Goal: Task Accomplishment & Management: Complete application form

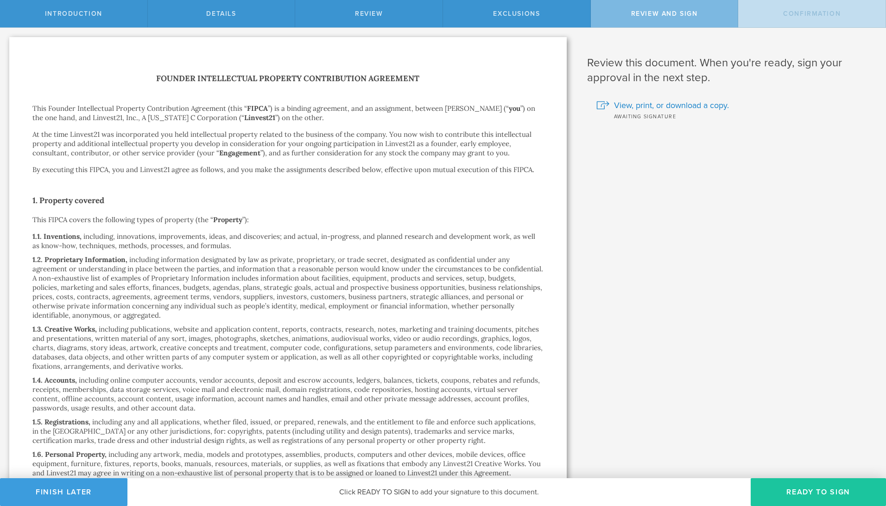
click at [841, 493] on button "Ready to Sign" at bounding box center [818, 492] width 135 height 28
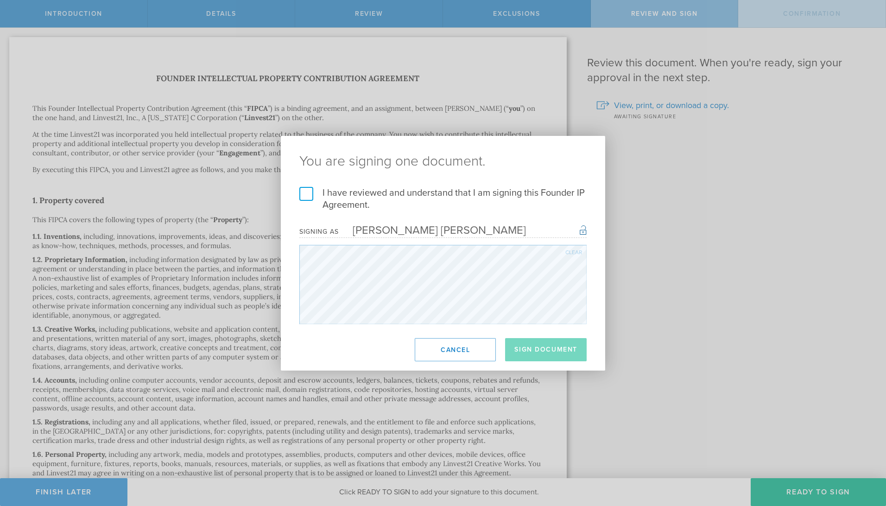
click at [323, 195] on label "I have reviewed and understand that I am signing this Founder IP Agreement." at bounding box center [442, 199] width 287 height 24
click at [0, 0] on input "I have reviewed and understand that I am signing this Founder IP Agreement." at bounding box center [0, 0] width 0 height 0
click at [533, 356] on button "Sign Document" at bounding box center [546, 349] width 82 height 23
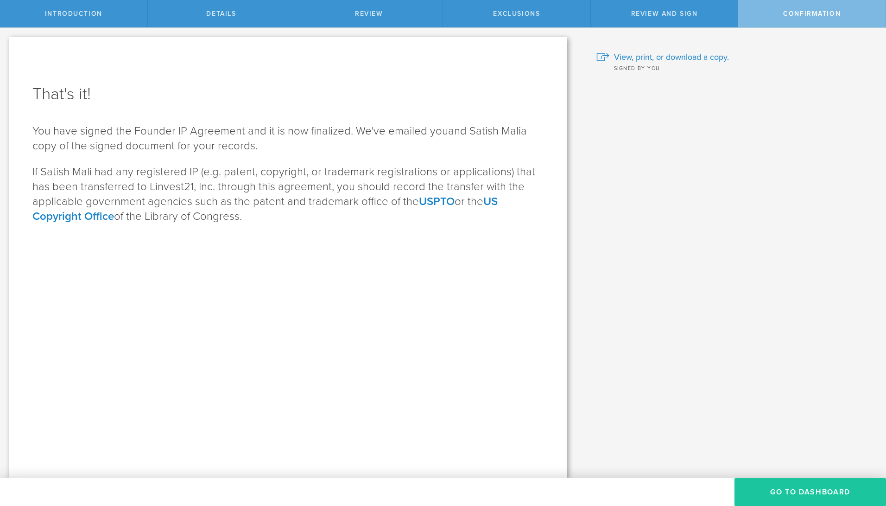
click at [818, 495] on button "Go To Dashboard" at bounding box center [811, 492] width 152 height 28
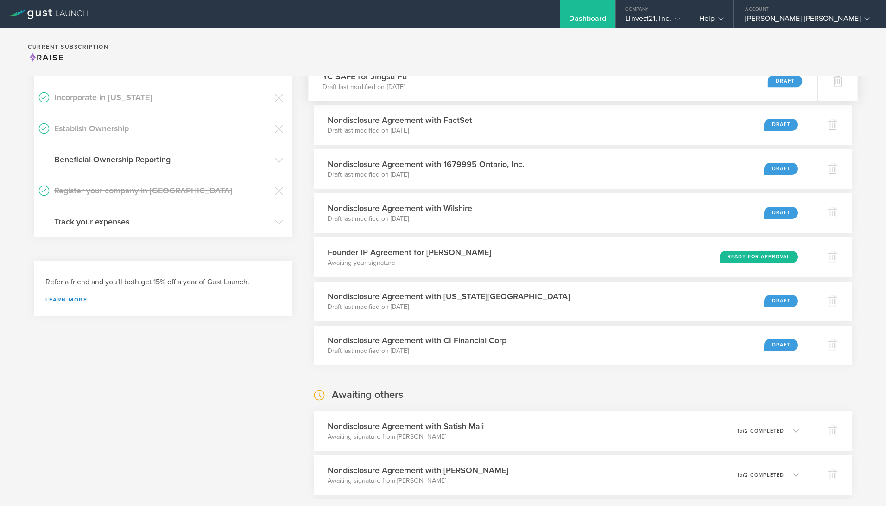
scroll to position [232, 0]
